Goal: Task Accomplishment & Management: Complete application form

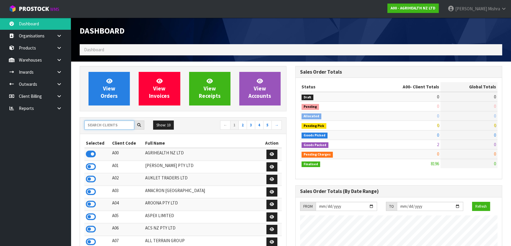
scroll to position [446, 215]
click at [114, 125] on input "text" at bounding box center [109, 125] width 50 height 9
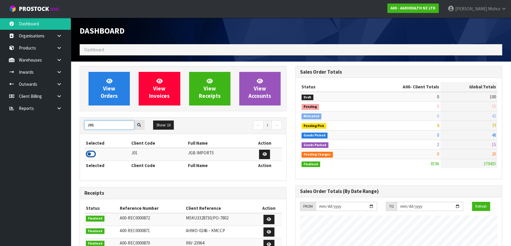
type input "J01"
click at [89, 155] on icon at bounding box center [91, 154] width 10 height 9
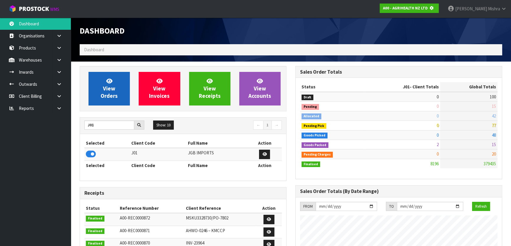
scroll to position [294672, 294824]
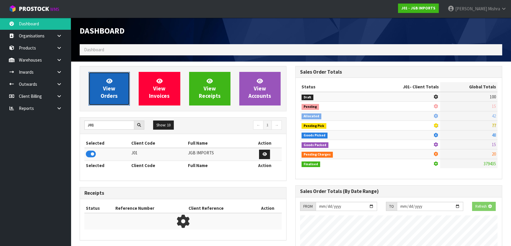
click at [99, 86] on link "View Orders" at bounding box center [109, 89] width 41 height 34
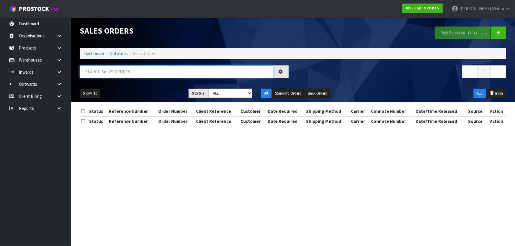
click at [115, 73] on input "text" at bounding box center [177, 71] width 194 height 13
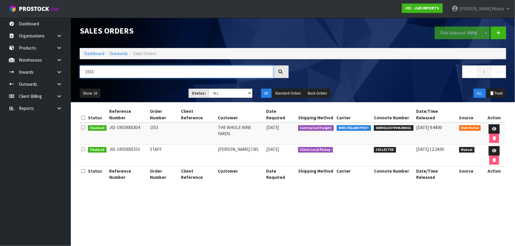
type input "1553"
click at [400, 125] on span "00894210379945280021" at bounding box center [394, 128] width 40 height 6
click at [492, 127] on icon at bounding box center [494, 129] width 4 height 4
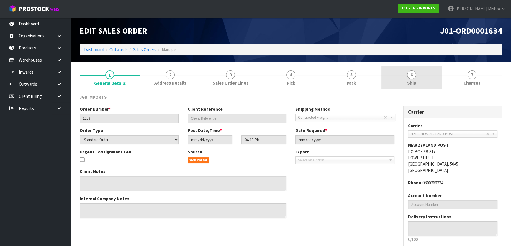
drag, startPoint x: 409, startPoint y: 75, endPoint x: 392, endPoint y: 89, distance: 22.0
click at [409, 76] on span "6" at bounding box center [411, 75] width 9 height 9
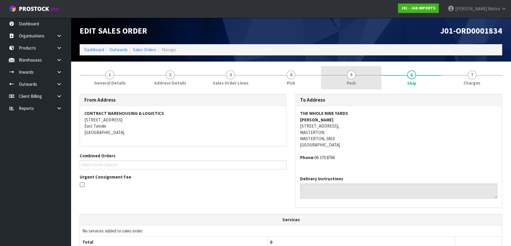
click at [357, 81] on link "5 Pack" at bounding box center [351, 77] width 60 height 23
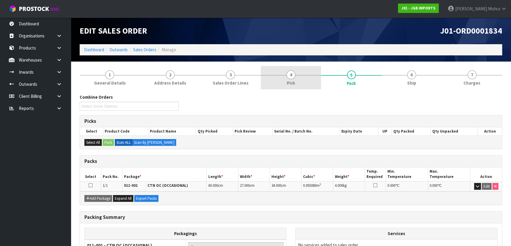
click at [303, 80] on link "4 Pick" at bounding box center [291, 77] width 60 height 23
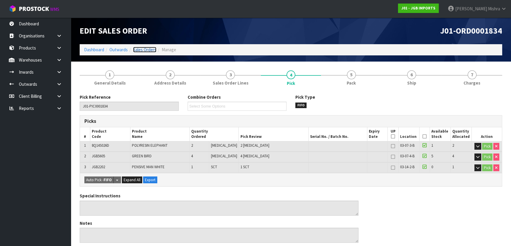
click at [143, 50] on link "Sales Orders" at bounding box center [144, 50] width 23 height 6
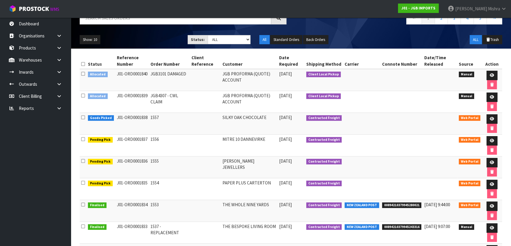
scroll to position [80, 0]
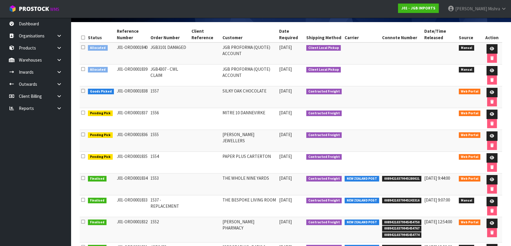
click at [326, 202] on td "Contracted Freight" at bounding box center [324, 207] width 39 height 22
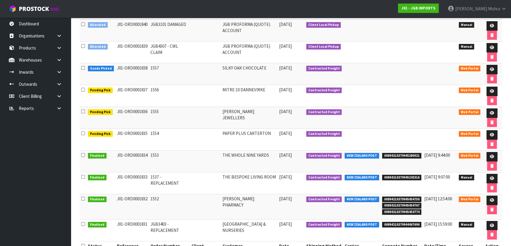
scroll to position [123, 0]
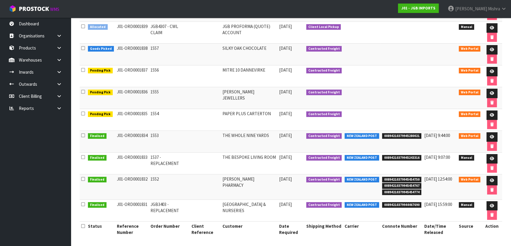
click at [205, 142] on td at bounding box center [205, 142] width 31 height 22
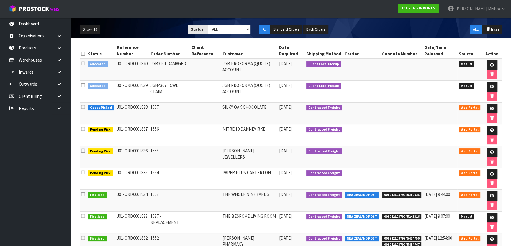
scroll to position [0, 0]
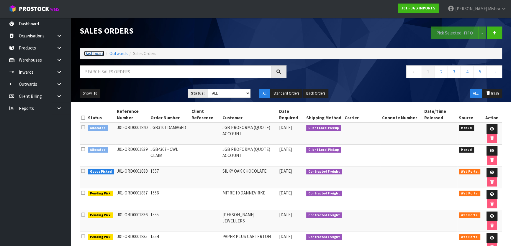
click at [90, 54] on link "Dashboard" at bounding box center [94, 54] width 20 height 6
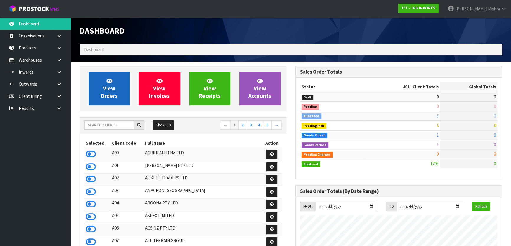
scroll to position [446, 215]
click at [112, 92] on span "View Orders" at bounding box center [109, 89] width 17 height 22
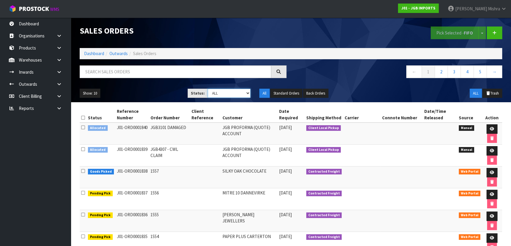
click at [242, 92] on select "Draft Pending Allocated Pending Pick Goods Picked Goods Packed Pending Charges …" at bounding box center [229, 93] width 43 height 9
select select "string:5"
click at [208, 89] on select "Draft Pending Allocated Pending Pick Goods Picked Goods Packed Pending Charges …" at bounding box center [229, 93] width 43 height 9
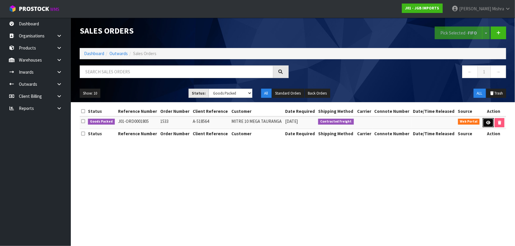
click at [489, 123] on link at bounding box center [488, 122] width 11 height 9
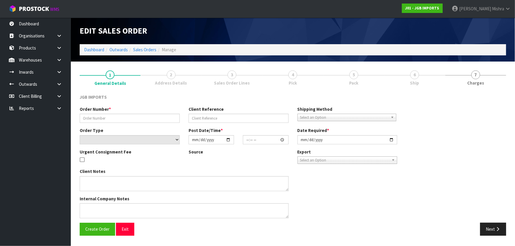
type input "1533"
type input "A-518564"
select select "number:0"
type input "2025-08-20"
type input "17:53:00.000"
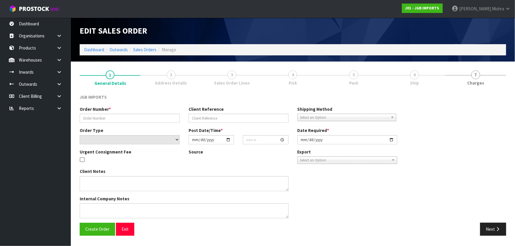
type input "2025-09-01"
type textarea "SEND SEPT 1ST. PLEASE EMAIL PRO-FORMA INVOICE REQUESTING ORDER NUMBER BEFORE SE…"
type textarea "PLEASE SUPPLY ON ORDER NO A-518564. IF POSSIBLE, COULD YOU SUPPLY ON SEPTEMBER …"
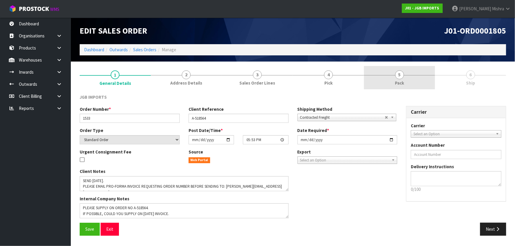
click at [419, 77] on link "5 Pack" at bounding box center [399, 77] width 71 height 23
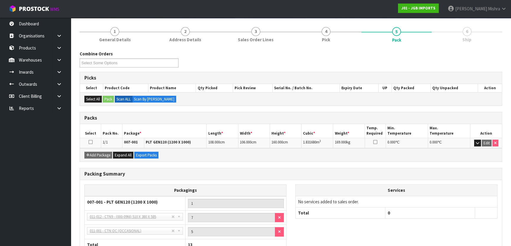
scroll to position [85, 0]
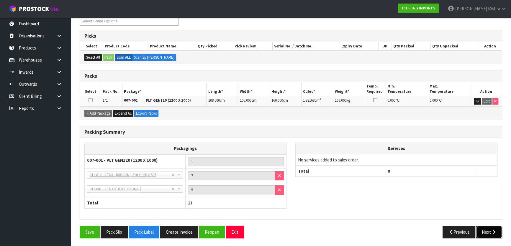
click at [485, 227] on button "Next" at bounding box center [489, 232] width 26 height 13
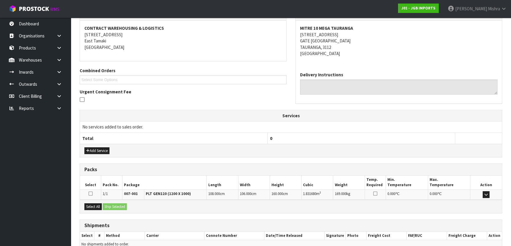
click at [309, 40] on address "MITRE 10 MEGA TAURANGA 1066 CAMERON ROAD GATE PA TAURANGA, 3112 New Zealand" at bounding box center [398, 41] width 197 height 32
copy address "GATE PA"
click at [327, 33] on address "MITRE 10 MEGA TAURANGA 1066 CAMERON ROAD GATE PA TAURANGA, 3112 New Zealand" at bounding box center [398, 41] width 197 height 32
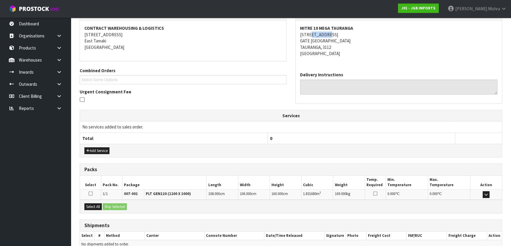
click at [327, 33] on address "MITRE 10 MEGA TAURANGA 1066 CAMERON ROAD GATE PA TAURANGA, 3112 New Zealand" at bounding box center [398, 41] width 197 height 32
copy address "1066 CAMERON ROAD"
click at [347, 25] on strong "MITRE 10 MEGA TAURANGA" at bounding box center [326, 28] width 53 height 6
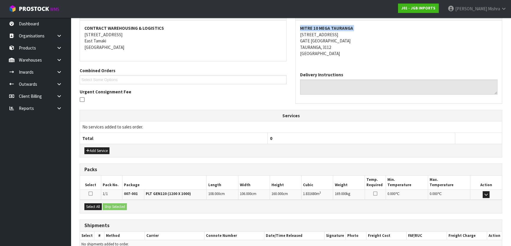
click at [347, 25] on strong "MITRE 10 MEGA TAURANGA" at bounding box center [326, 28] width 53 height 6
copy strong "MITRE 10 MEGA TAURANGA"
click at [331, 30] on strong "MITRE 10 MEGA TAURANGA" at bounding box center [326, 28] width 53 height 6
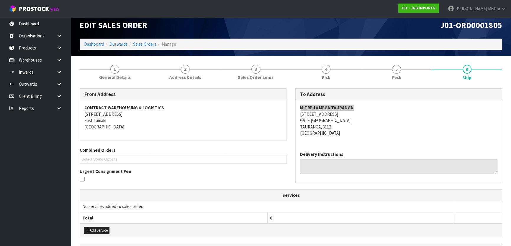
scroll to position [0, 0]
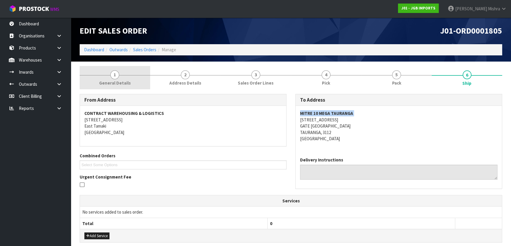
click at [121, 75] on link "1 General Details" at bounding box center [115, 77] width 71 height 23
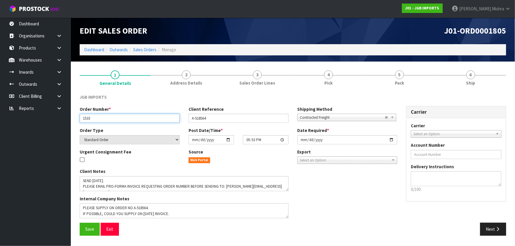
drag, startPoint x: 110, startPoint y: 118, endPoint x: 37, endPoint y: 118, distance: 72.6
click at [37, 118] on body "Toggle navigation ProStock WMS J01 - JGB IMPORTS Lalisha Mishra Logout Dashboar…" at bounding box center [257, 123] width 515 height 246
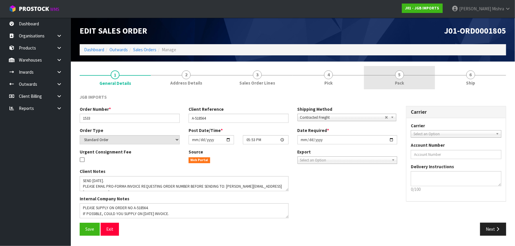
click at [416, 73] on link "5 Pack" at bounding box center [399, 77] width 71 height 23
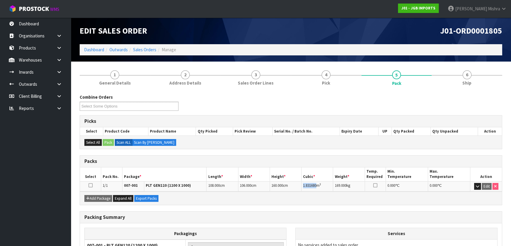
drag, startPoint x: 316, startPoint y: 184, endPoint x: 301, endPoint y: 184, distance: 15.0
click at [302, 184] on td "1.831680 m 3" at bounding box center [318, 186] width 32 height 10
copy span "1.831680"
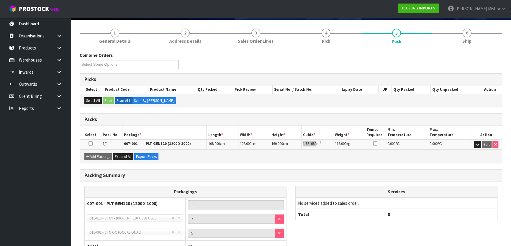
scroll to position [85, 0]
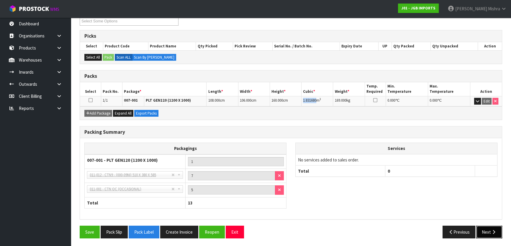
click at [494, 231] on icon "button" at bounding box center [494, 232] width 6 height 4
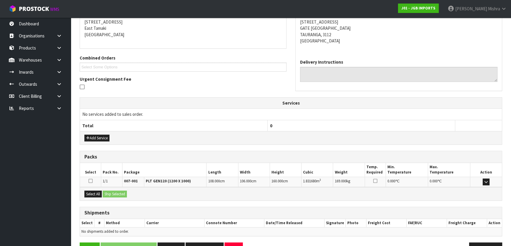
scroll to position [115, 0]
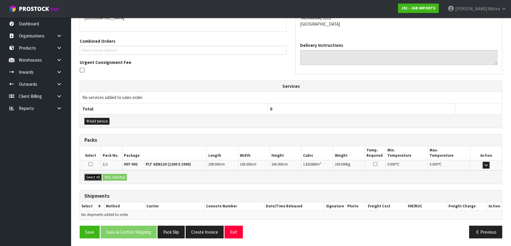
click at [100, 176] on button "Select All" at bounding box center [92, 177] width 17 height 7
click at [115, 178] on button "Ship Selected" at bounding box center [115, 177] width 24 height 7
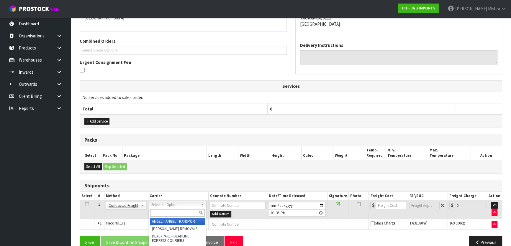
click at [156, 212] on input "text" at bounding box center [177, 212] width 55 height 7
type input "N"
type input "M"
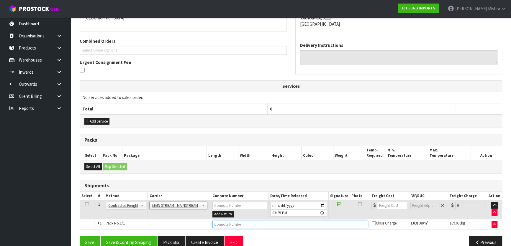
click at [305, 224] on input "text" at bounding box center [290, 224] width 156 height 7
paste input "CWL7720242"
type input "CWL7720242"
click at [389, 205] on input "number" at bounding box center [392, 205] width 30 height 7
type input "73.20"
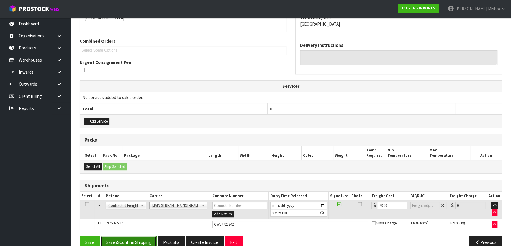
click at [124, 242] on button "Save & Confirm Shipping" at bounding box center [129, 242] width 56 height 13
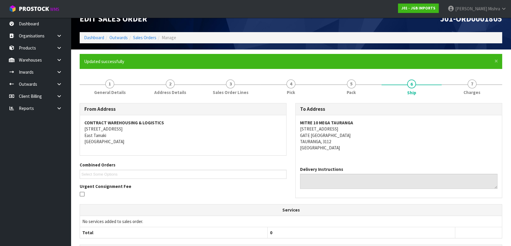
scroll to position [0, 0]
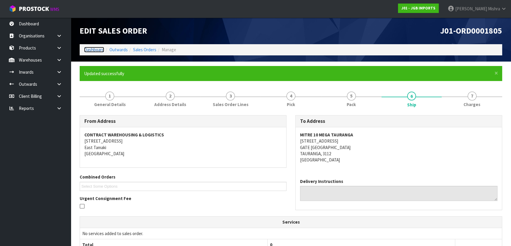
click at [87, 48] on link "Dashboard" at bounding box center [94, 50] width 20 height 6
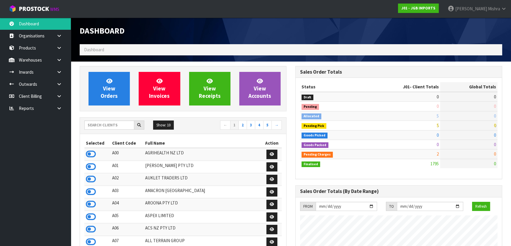
scroll to position [446, 215]
click at [102, 125] on input "text" at bounding box center [109, 125] width 50 height 9
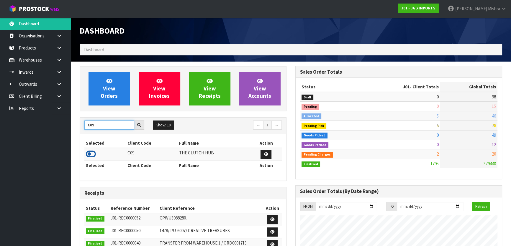
type input "C09"
click at [88, 156] on icon at bounding box center [91, 154] width 10 height 9
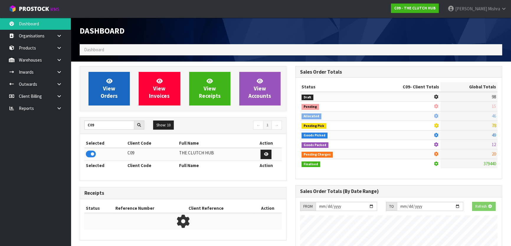
scroll to position [367, 215]
click at [102, 99] on span "View Orders" at bounding box center [109, 89] width 17 height 22
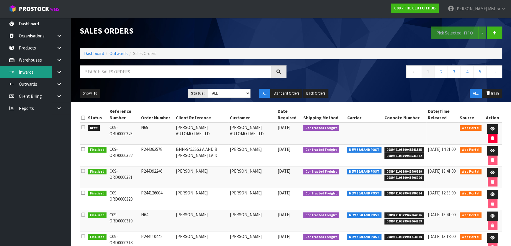
click at [50, 72] on link "Inwards" at bounding box center [35, 72] width 71 height 12
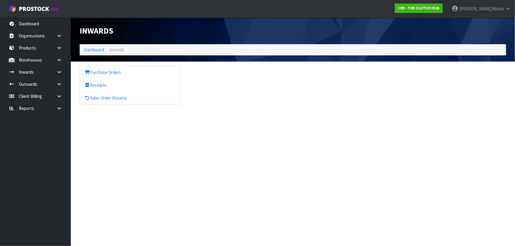
click at [61, 70] on icon at bounding box center [59, 72] width 6 height 4
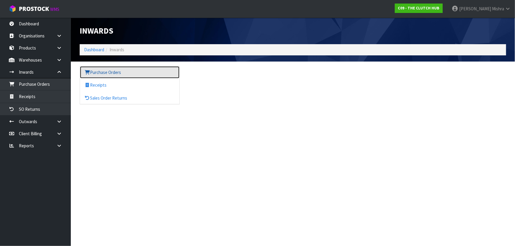
click at [101, 69] on link "Purchase Orders" at bounding box center [129, 72] width 99 height 12
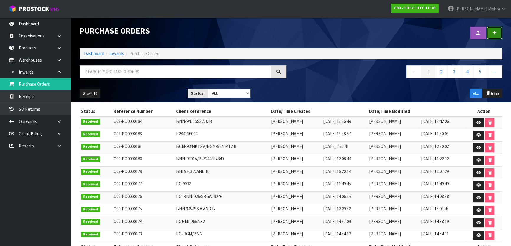
click at [499, 31] on link at bounding box center [494, 33] width 15 height 13
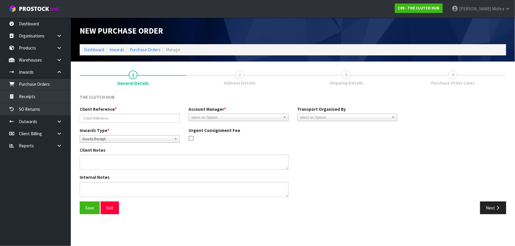
click at [352, 73] on link "3 Shipping Details" at bounding box center [346, 77] width 107 height 23
click at [137, 119] on input "text" at bounding box center [130, 118] width 100 height 9
click at [142, 122] on input "text" at bounding box center [130, 118] width 100 height 9
paste input "INCOMING 3 9 25"
type input "INCOMING 3 9 25"
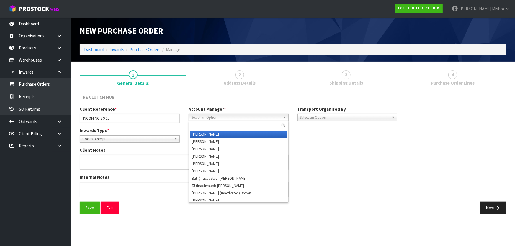
click at [209, 119] on span "Select an Option" at bounding box center [235, 117] width 89 height 7
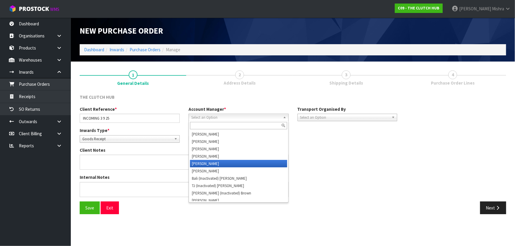
drag, startPoint x: 222, startPoint y: 163, endPoint x: 267, endPoint y: 159, distance: 45.6
click at [222, 163] on li "Vineeta Lingam" at bounding box center [238, 163] width 97 height 7
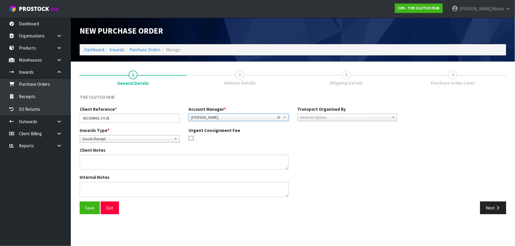
click at [364, 114] on span "Select an Option" at bounding box center [344, 117] width 89 height 7
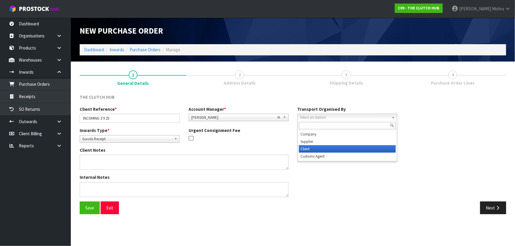
click at [353, 151] on li "Client" at bounding box center [347, 148] width 97 height 7
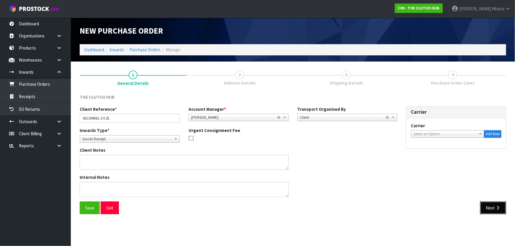
click at [499, 209] on icon "button" at bounding box center [498, 208] width 6 height 4
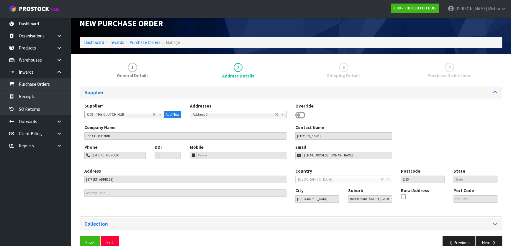
scroll to position [19, 0]
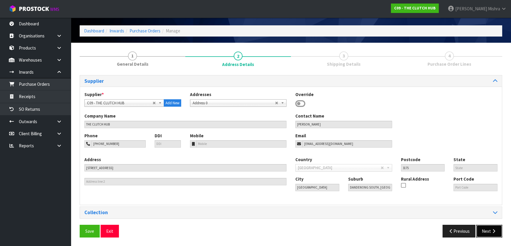
click at [491, 235] on button "Next" at bounding box center [489, 231] width 26 height 13
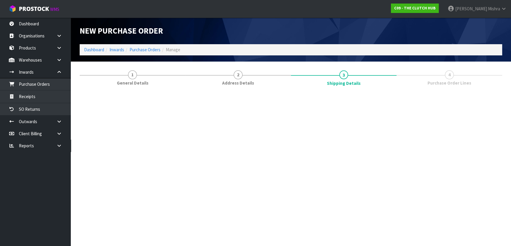
scroll to position [0, 0]
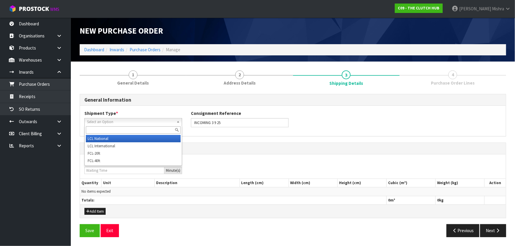
click at [164, 120] on span "Select an Option" at bounding box center [130, 122] width 87 height 7
click at [148, 136] on li "LCL National" at bounding box center [133, 138] width 95 height 7
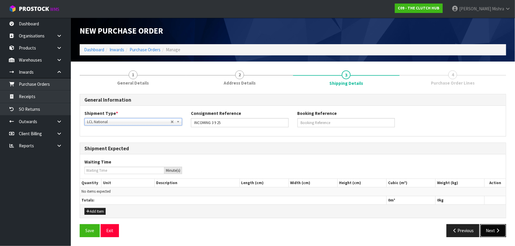
click at [490, 234] on button "Next" at bounding box center [493, 231] width 26 height 13
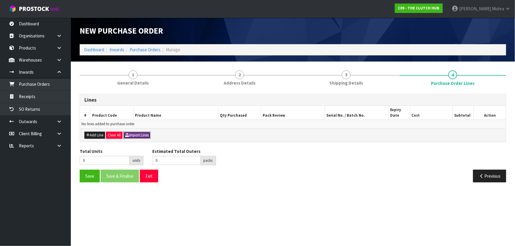
click at [135, 133] on button "Import Lines" at bounding box center [136, 135] width 27 height 7
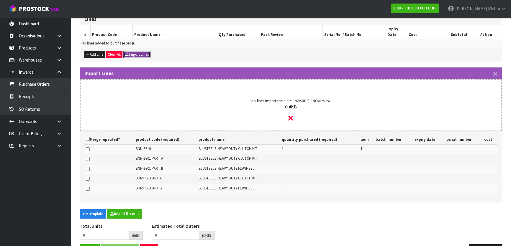
scroll to position [99, 0]
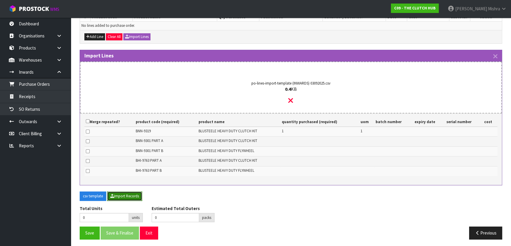
click at [134, 196] on button "Import Records" at bounding box center [124, 196] width 35 height 9
type input "1"
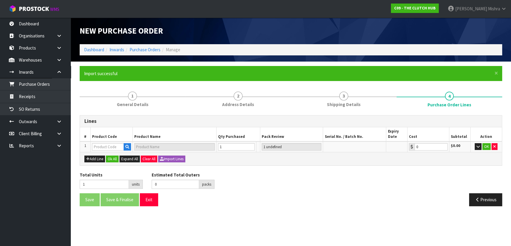
scroll to position [0, 0]
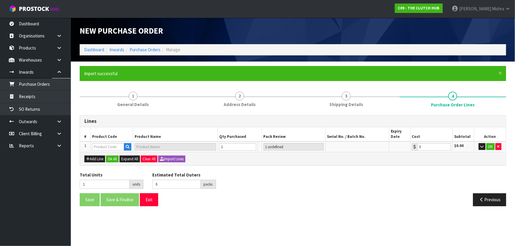
type input "1"
type input "BNN-9319"
type input "BLUSTEELE HEAVY DUTY CLUTCH KIT"
type input "1 CTN"
type input "0.00"
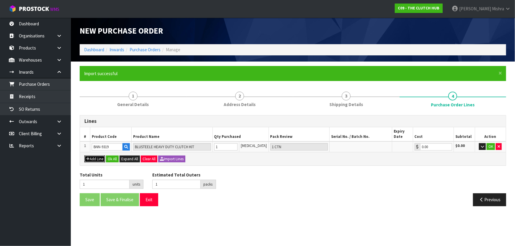
click at [94, 159] on button "Add Line" at bounding box center [94, 159] width 21 height 7
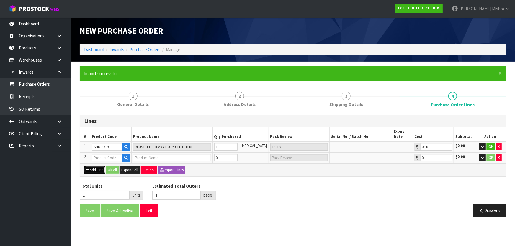
click at [94, 168] on button "Add Line" at bounding box center [94, 170] width 21 height 7
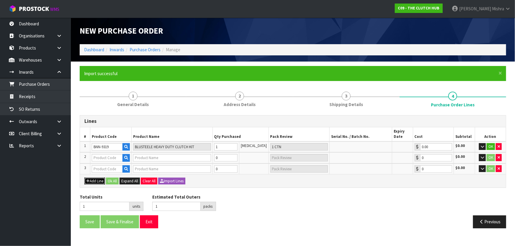
click at [92, 178] on button "Add Line" at bounding box center [94, 181] width 21 height 7
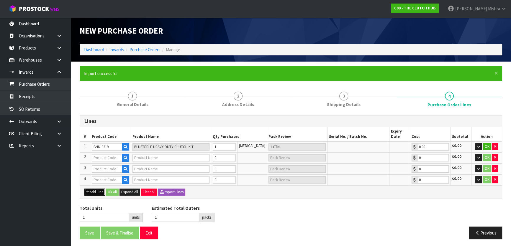
click at [97, 189] on button "Add Line" at bounding box center [94, 192] width 21 height 7
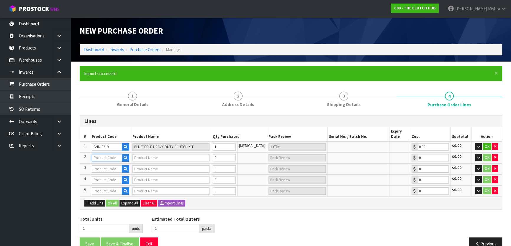
click at [115, 155] on input "text" at bounding box center [107, 157] width 30 height 7
paste input "BNN-9301 PART A"
type input "BNN-9301 PART A"
type input "BLUSTEELE HEAVY DUTY CLUTCH KIT"
type input "0.00"
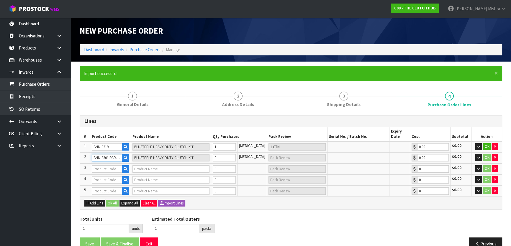
type input "BNN-9301 PART A"
click at [103, 169] on input "text" at bounding box center [107, 169] width 30 height 7
paste input "BNN-9301 PART B"
type input "BNN-9301 PART B"
type input "BLUSTEELE HEAVY DUTY FLYWHEEL"
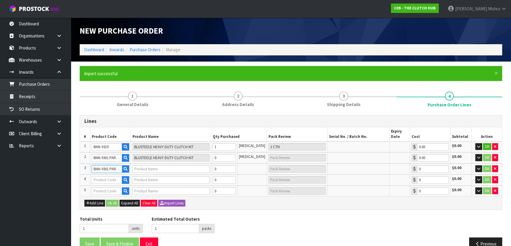
type input "0.00"
type input "BNN-9301 PART B"
click at [96, 182] on input "text" at bounding box center [107, 179] width 30 height 7
paste input "BHI-9763 PART A"
type input "BHI-9763 PART A"
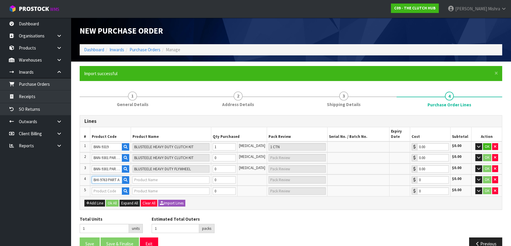
type input "BLUSTEELE CLUTCH KIT INC SMF FLYWHEEL - PART A"
type input "0.00"
type input "BHI-9763 PART A"
click at [109, 194] on input "text" at bounding box center [107, 191] width 30 height 7
paste input "BHI-9763 PART B"
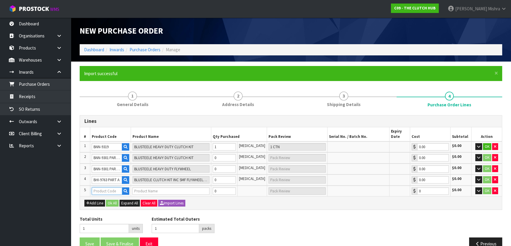
type input "BHI-9763 PART B"
type input "BLUSTEELE CLUTCH KIT INC SMF FLYWHEEL - PART B"
type input "0.00"
type input "BHI-9763 PART B"
click at [212, 156] on tr "2 BNN-9301 PART A BLUSTEELE HEAVY DUTY CLUTCH KIT 0 PCE 0.00 $0.00 OK" at bounding box center [291, 158] width 422 height 11
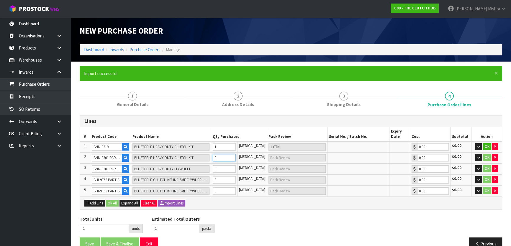
type input "2"
type input "1"
type input "1 CTN"
type input "1"
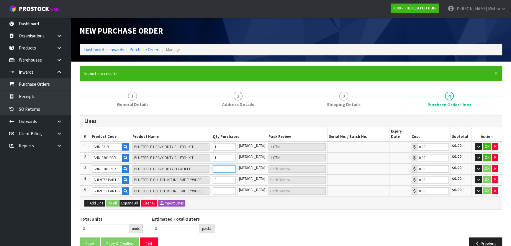
drag, startPoint x: 230, startPoint y: 168, endPoint x: 214, endPoint y: 170, distance: 16.3
click at [214, 170] on tr "3 BNN-9301 PART B BLUSTEELE HEAVY DUTY FLYWHEEL 0 PCE 0.00 $0.00 OK" at bounding box center [291, 169] width 422 height 11
type input "3"
type input "1"
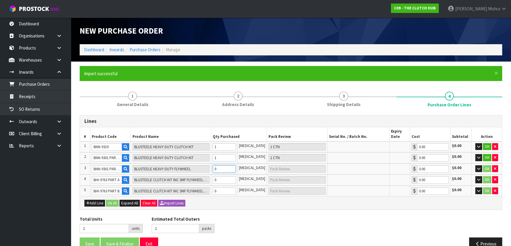
type input "1 CTN"
type input "1"
click at [208, 181] on tr "4 BHI-9763 PART A BLUSTEELE CLUTCH KIT INC SMF FLYWHEEL - PART A 0 PCE 0.00 $0.…" at bounding box center [291, 180] width 422 height 11
type input "4"
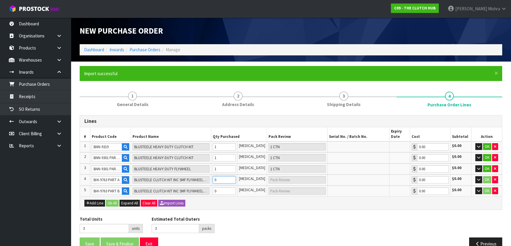
type input "1"
type input "1 CTN"
type input "1"
drag, startPoint x: 224, startPoint y: 189, endPoint x: 202, endPoint y: 186, distance: 21.7
click at [202, 186] on tr "5 BHI-9763 PART B BLUSTEELE CLUTCH KIT INC SMF FLYWHEEL - PART B 0 PCE 0.00 $0.…" at bounding box center [291, 191] width 422 height 11
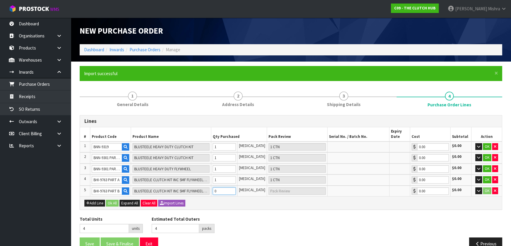
type input "5"
type input "1"
type input "1 CTN"
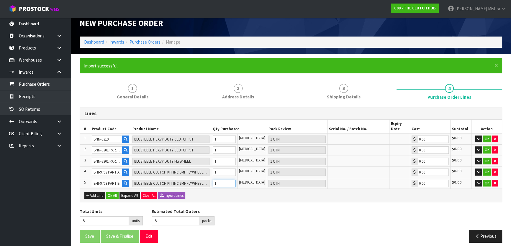
scroll to position [12, 0]
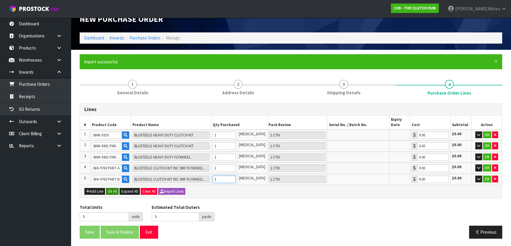
type input "1"
click at [110, 190] on button "Ok All" at bounding box center [112, 191] width 13 height 7
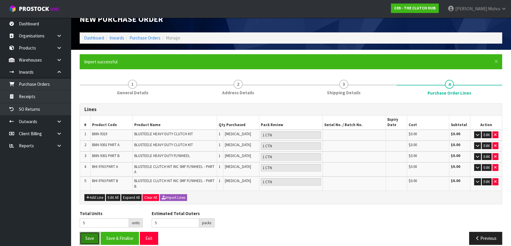
click at [90, 238] on button "Save" at bounding box center [90, 238] width 20 height 13
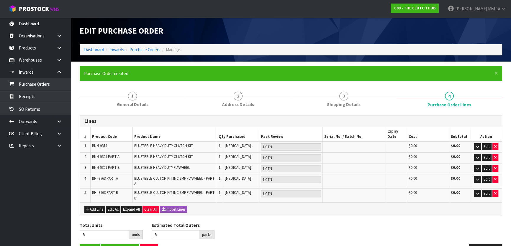
type input "0"
click at [148, 52] on link "Purchase Orders" at bounding box center [145, 50] width 31 height 6
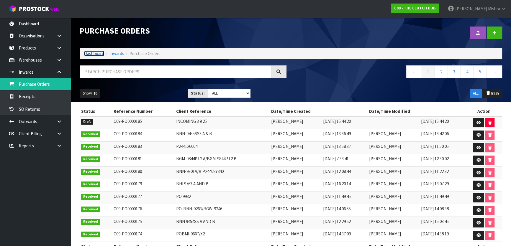
click at [90, 52] on link "Dashboard" at bounding box center [94, 54] width 20 height 6
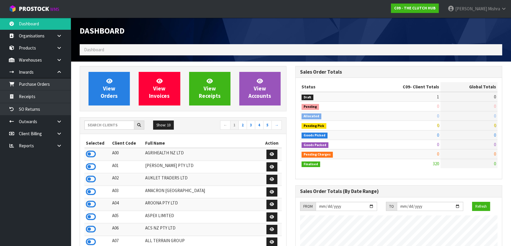
scroll to position [440, 215]
click at [111, 122] on input "text" at bounding box center [109, 125] width 50 height 9
type input "J01"
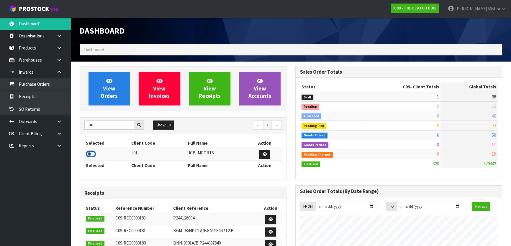
click at [89, 154] on icon at bounding box center [91, 154] width 10 height 9
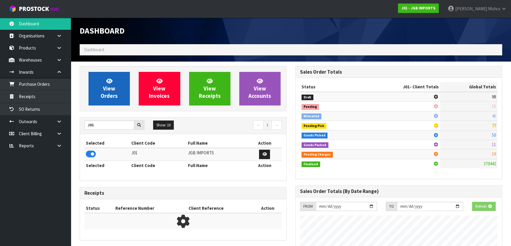
scroll to position [294672, 294824]
click at [97, 101] on link "View Orders" at bounding box center [109, 89] width 41 height 34
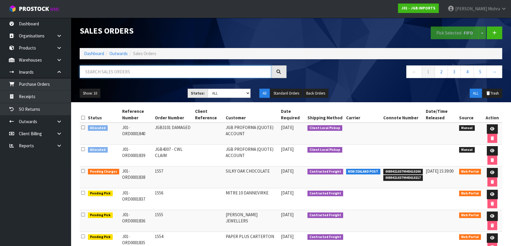
click at [166, 74] on input "text" at bounding box center [175, 71] width 191 height 13
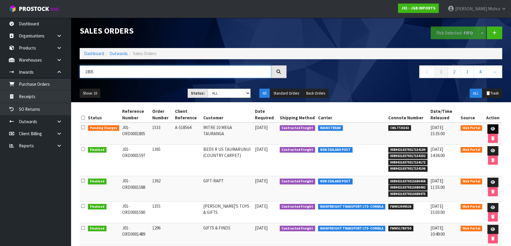
type input "1805"
click at [490, 128] on link at bounding box center [492, 129] width 11 height 9
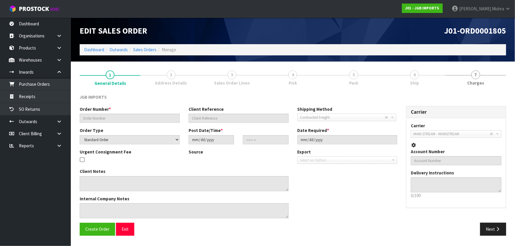
type input "1533"
type input "A-518564"
select select "number:0"
type input "2025-08-20"
type input "17:53:00.000"
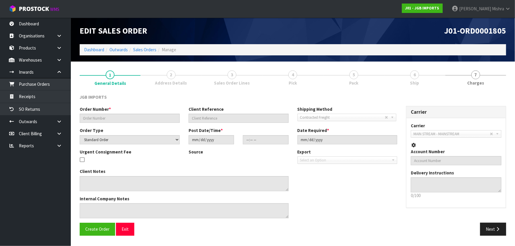
type input "2025-09-01"
type textarea "SEND SEPT 1ST. PLEASE EMAIL PRO-FORMA INVOICE REQUESTING ORDER NUMBER BEFORE SE…"
type textarea "PLEASE SUPPLY ON ORDER NO A-518564. IF POSSIBLE, COULD YOU SUPPLY ON SEPTEMBER …"
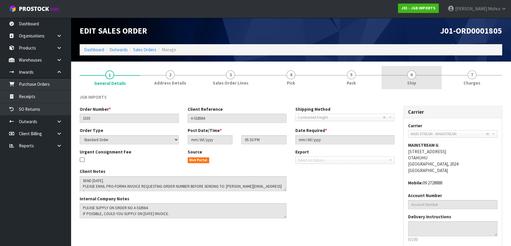
click at [414, 77] on span "6" at bounding box center [411, 75] width 9 height 9
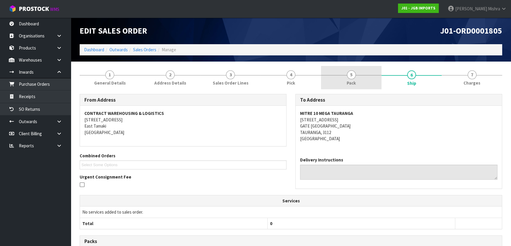
click at [342, 78] on link "5 Pack" at bounding box center [351, 77] width 60 height 23
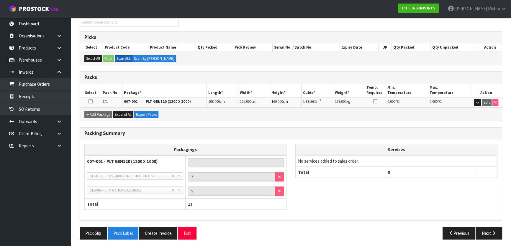
scroll to position [85, 0]
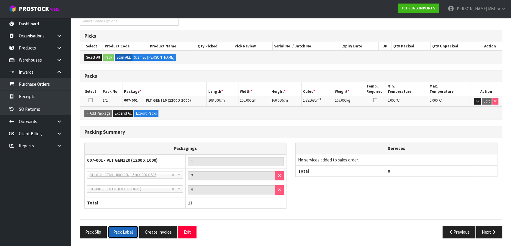
click at [122, 232] on button "Pack Label" at bounding box center [123, 232] width 31 height 13
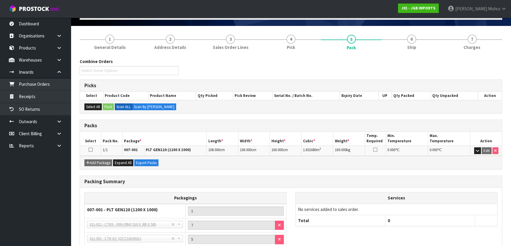
scroll to position [0, 0]
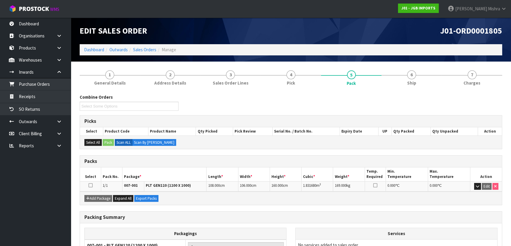
click at [86, 46] on ol "Dashboard Outwards Sales Orders Manage" at bounding box center [291, 49] width 422 height 11
click at [86, 48] on link "Dashboard" at bounding box center [94, 50] width 20 height 6
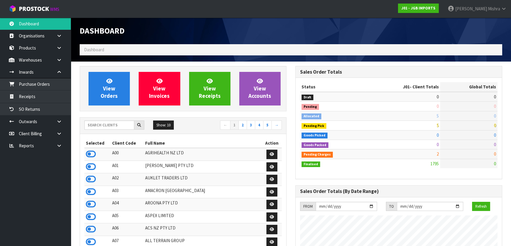
scroll to position [446, 215]
click at [102, 119] on div "Show: 10 5 10 25 50 ← 1 2 3 4 5 →" at bounding box center [183, 126] width 206 height 17
click at [102, 122] on input "text" at bounding box center [109, 125] width 50 height 9
click at [58, 54] on link at bounding box center [61, 60] width 19 height 12
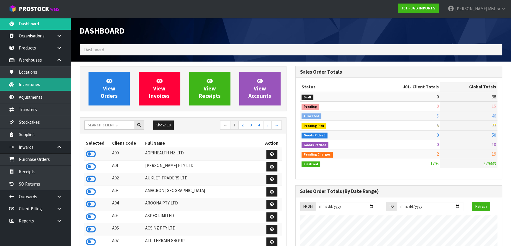
click at [48, 84] on link "Inventories" at bounding box center [35, 84] width 71 height 12
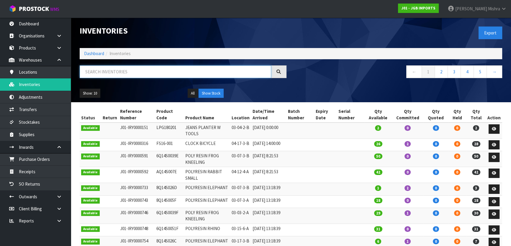
click at [122, 76] on input "text" at bounding box center [175, 71] width 191 height 13
type input "4305"
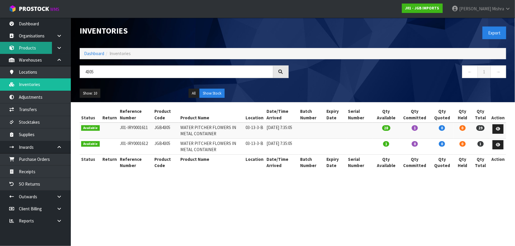
click at [41, 47] on link "Products" at bounding box center [35, 48] width 71 height 12
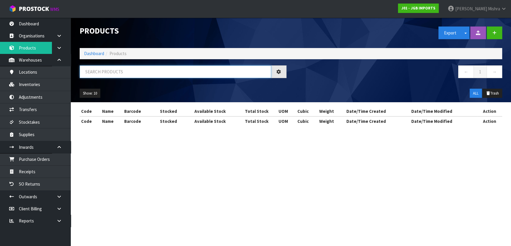
click at [138, 74] on input "text" at bounding box center [175, 71] width 191 height 13
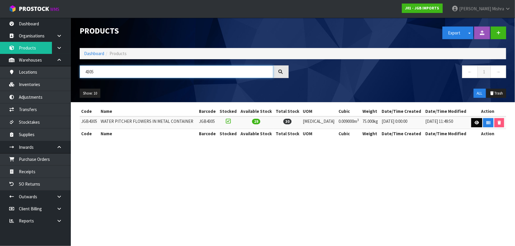
type input "4305"
click at [478, 126] on link at bounding box center [476, 122] width 11 height 9
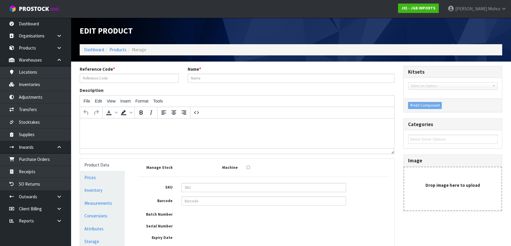
type input "JGB4305"
type input "WATER PITCHER FLOWERS IN METAL CONTAINER"
type input "20"
type input "18"
type input "25"
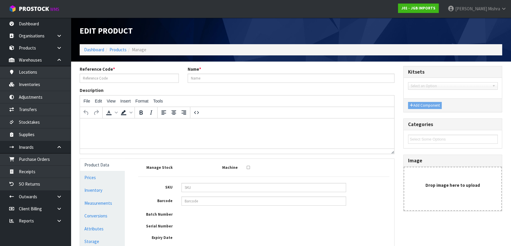
type input "0.009"
type input "75"
click at [111, 205] on link "Measurements" at bounding box center [102, 203] width 45 height 12
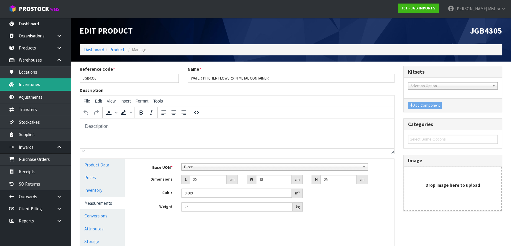
click at [57, 88] on link "Inventories" at bounding box center [35, 84] width 71 height 12
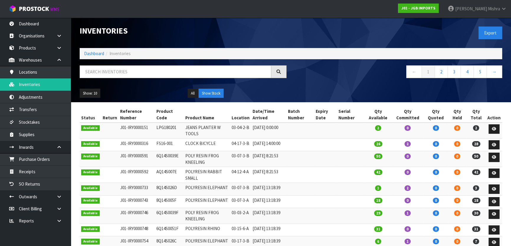
click at [113, 80] on div at bounding box center [183, 73] width 216 height 17
click at [112, 72] on input "text" at bounding box center [175, 71] width 191 height 13
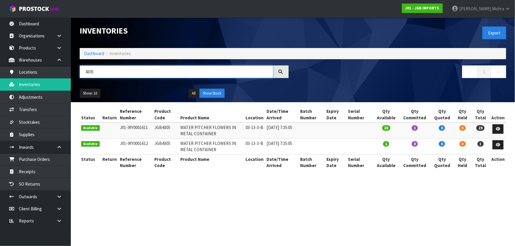
type input "4305"
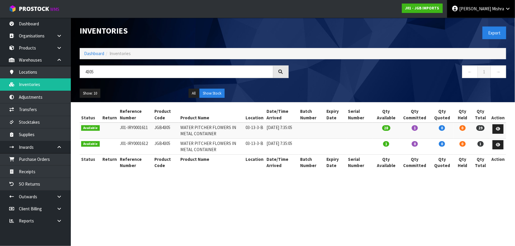
click at [493, 12] on link "Lalisha Mishra" at bounding box center [481, 9] width 68 height 18
click at [487, 23] on link "Logout" at bounding box center [491, 23] width 47 height 8
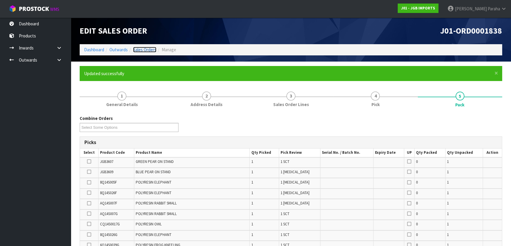
click at [139, 51] on link "Sales Orders" at bounding box center [144, 50] width 23 height 6
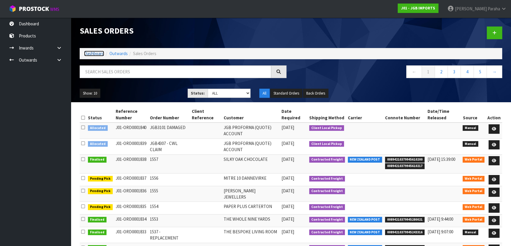
click at [100, 53] on link "Dashboard" at bounding box center [94, 54] width 20 height 6
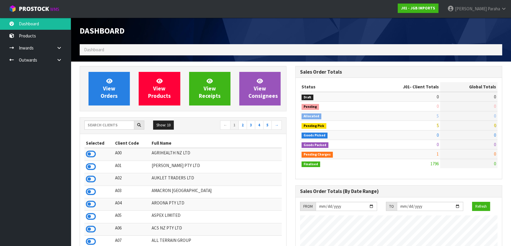
scroll to position [446, 215]
click at [113, 124] on input "text" at bounding box center [109, 125] width 50 height 9
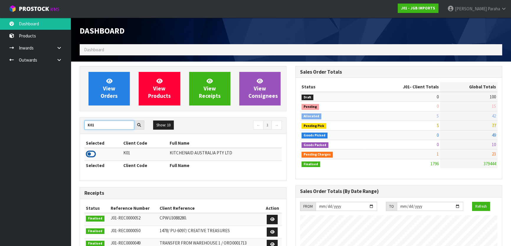
type input "K01"
click at [91, 155] on icon at bounding box center [91, 154] width 10 height 9
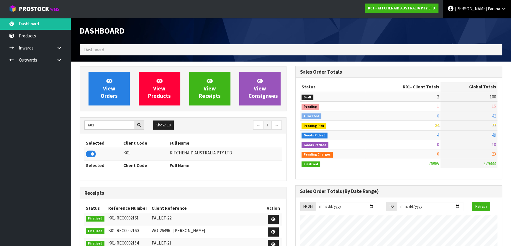
click at [481, 9] on span "Polly" at bounding box center [471, 9] width 32 height 6
click at [484, 22] on link "Logout" at bounding box center [487, 23] width 47 height 8
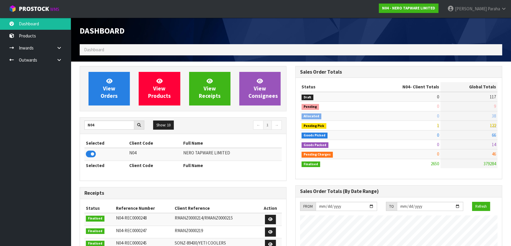
scroll to position [465, 215]
click at [503, 11] on link "Polly Paraha" at bounding box center [477, 9] width 68 height 18
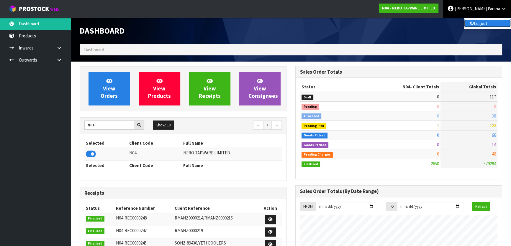
click at [495, 27] on link "Logout" at bounding box center [487, 23] width 47 height 8
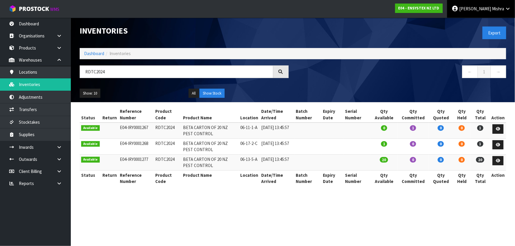
click at [504, 8] on link "[PERSON_NAME]" at bounding box center [481, 9] width 68 height 18
click at [492, 26] on link "Logout" at bounding box center [491, 23] width 47 height 8
